Goal: Task Accomplishment & Management: Use online tool/utility

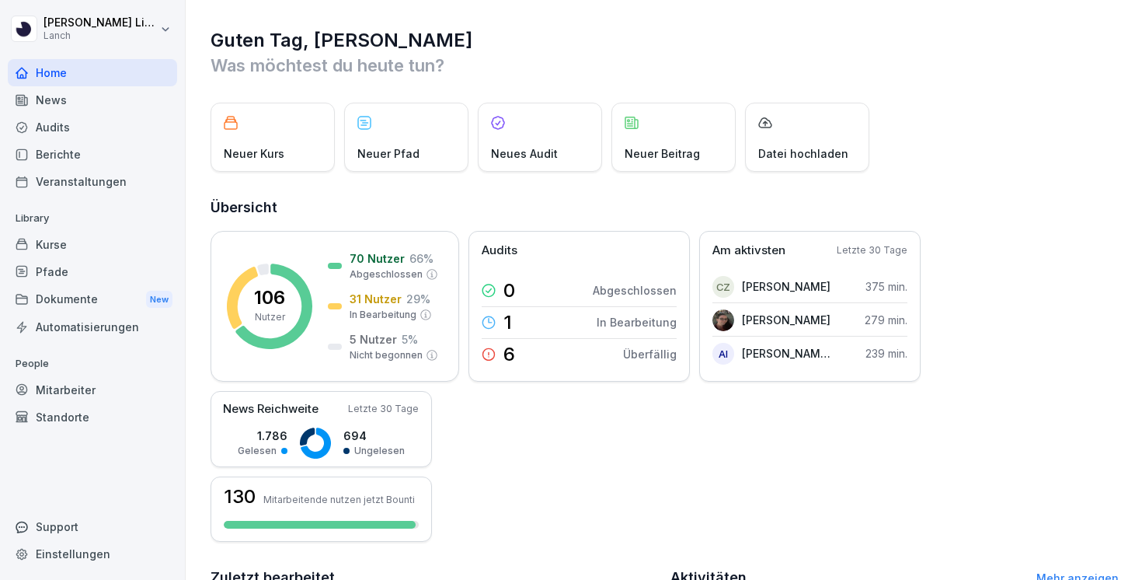
click at [62, 122] on div "Audits" at bounding box center [92, 126] width 169 height 27
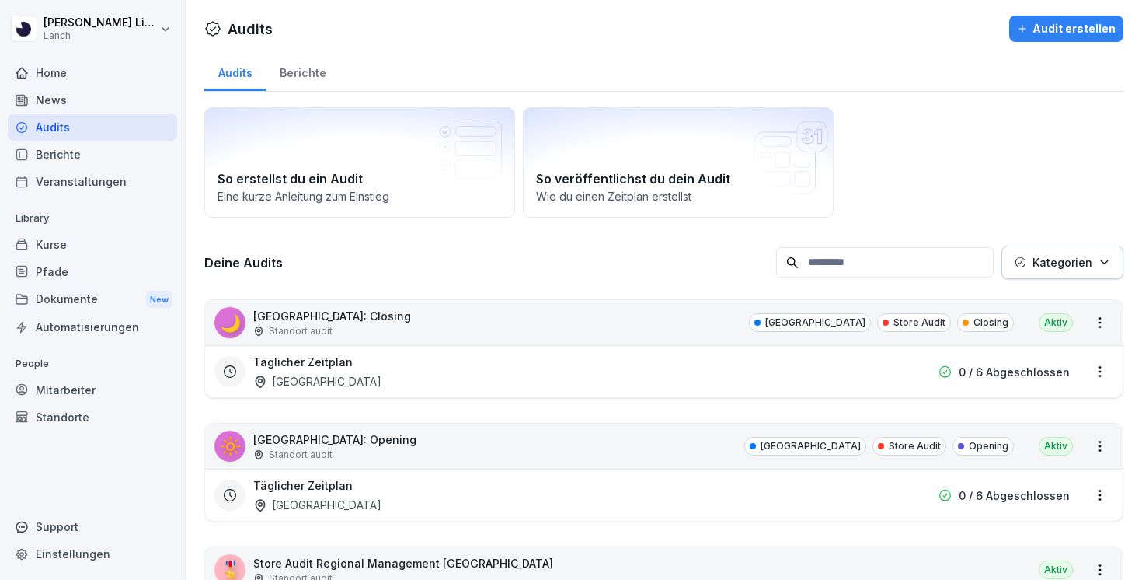
click at [349, 324] on div "Standort audit" at bounding box center [332, 331] width 158 height 14
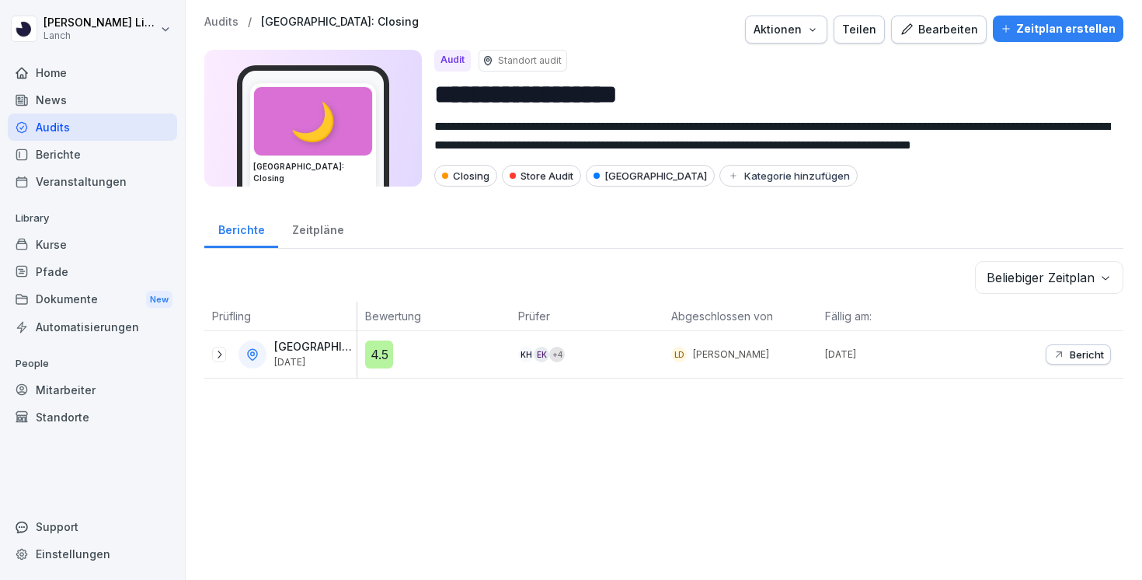
click at [221, 359] on icon at bounding box center [219, 354] width 12 height 12
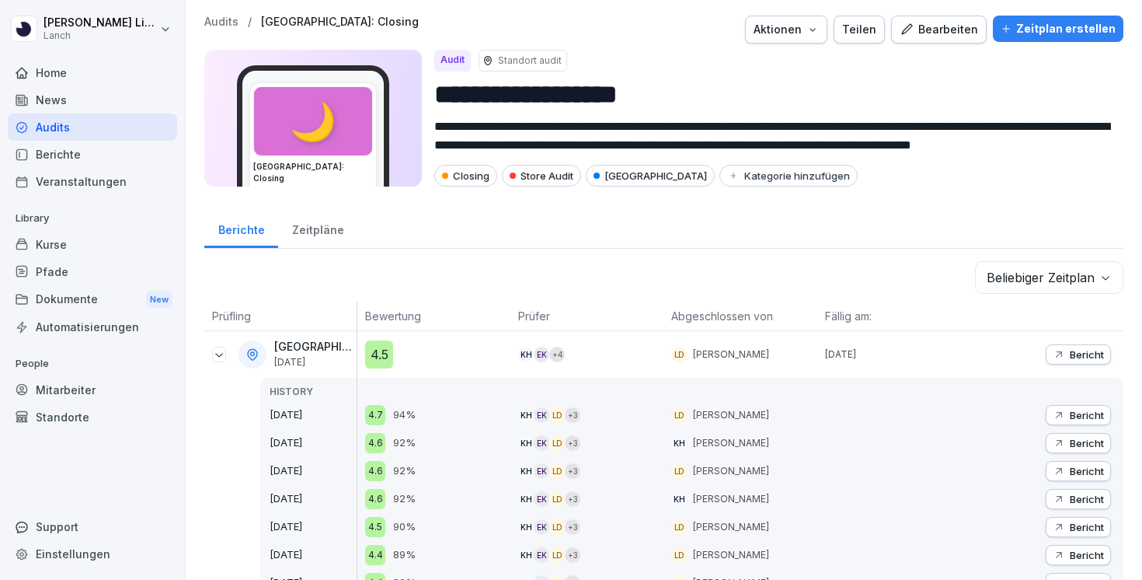
click at [220, 359] on icon at bounding box center [219, 354] width 12 height 12
